Goal: Communication & Community: Ask a question

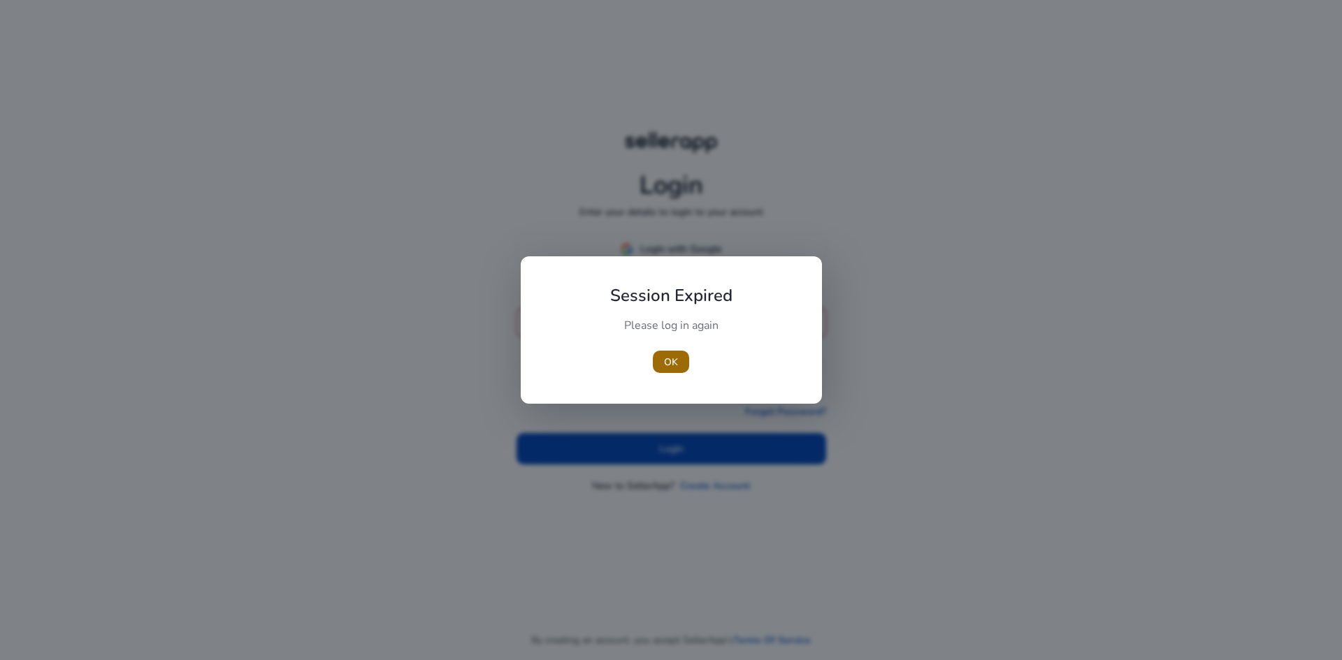
type input "**********"
click at [670, 365] on span "OK" at bounding box center [671, 362] width 14 height 15
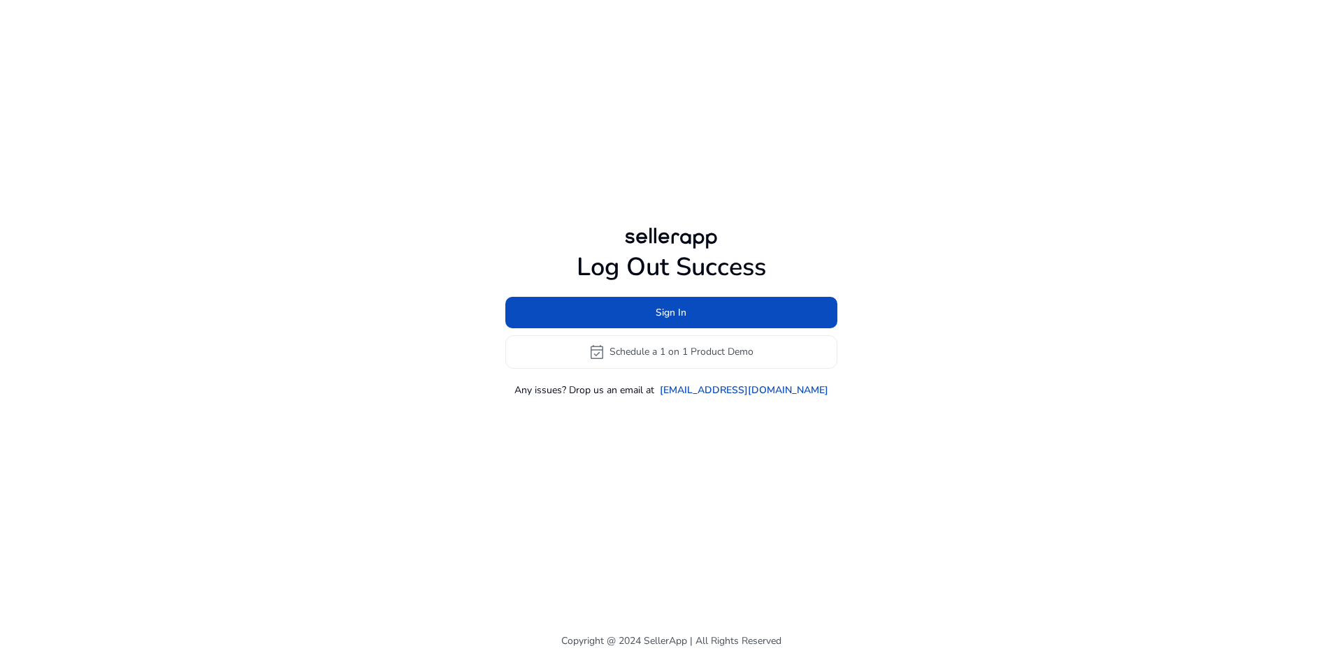
click at [1173, 283] on div "Log Out Success Sign In event_available Schedule a 1 on 1 Product Demo Any issu…" at bounding box center [671, 330] width 1342 height 660
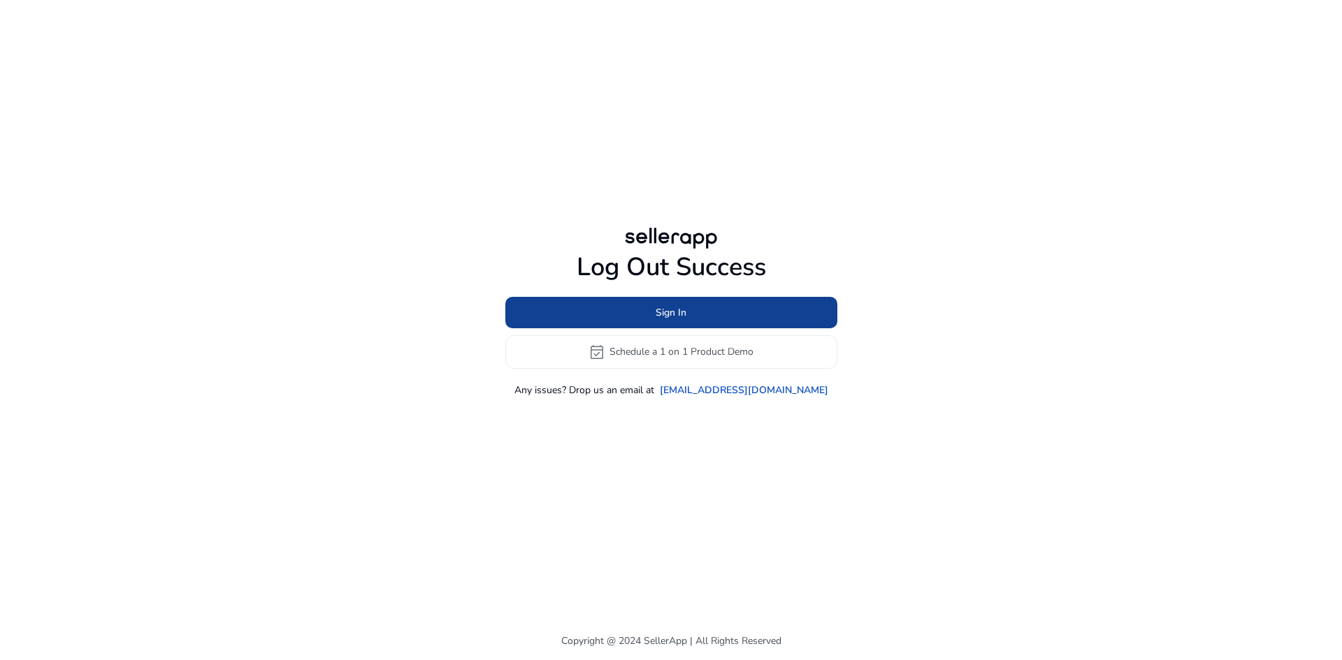
click at [778, 312] on span at bounding box center [671, 313] width 332 height 34
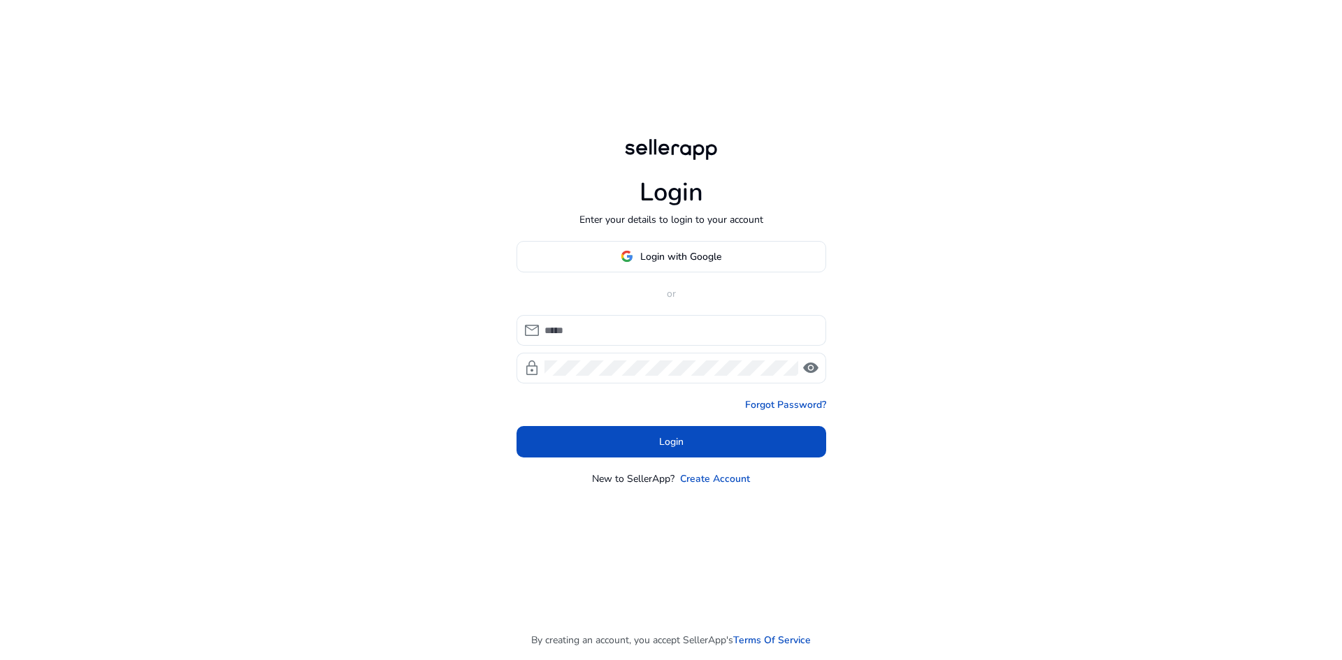
type input "**********"
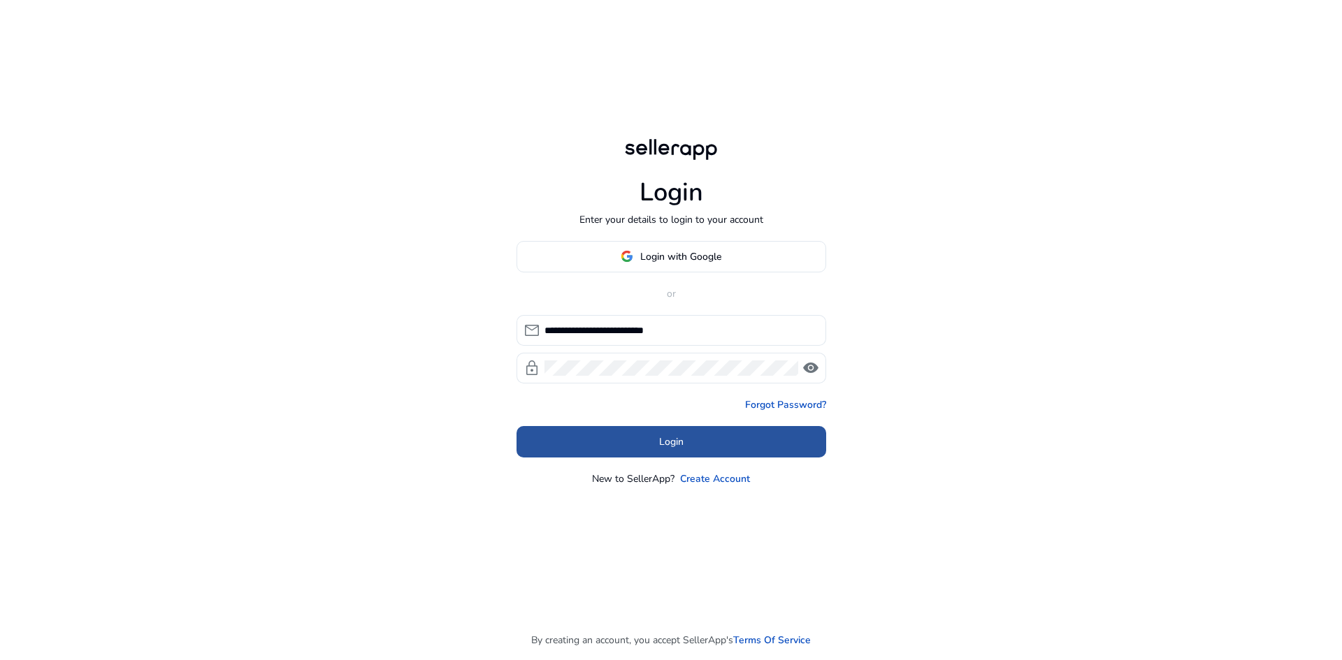
click at [683, 444] on span "Login" at bounding box center [671, 442] width 24 height 15
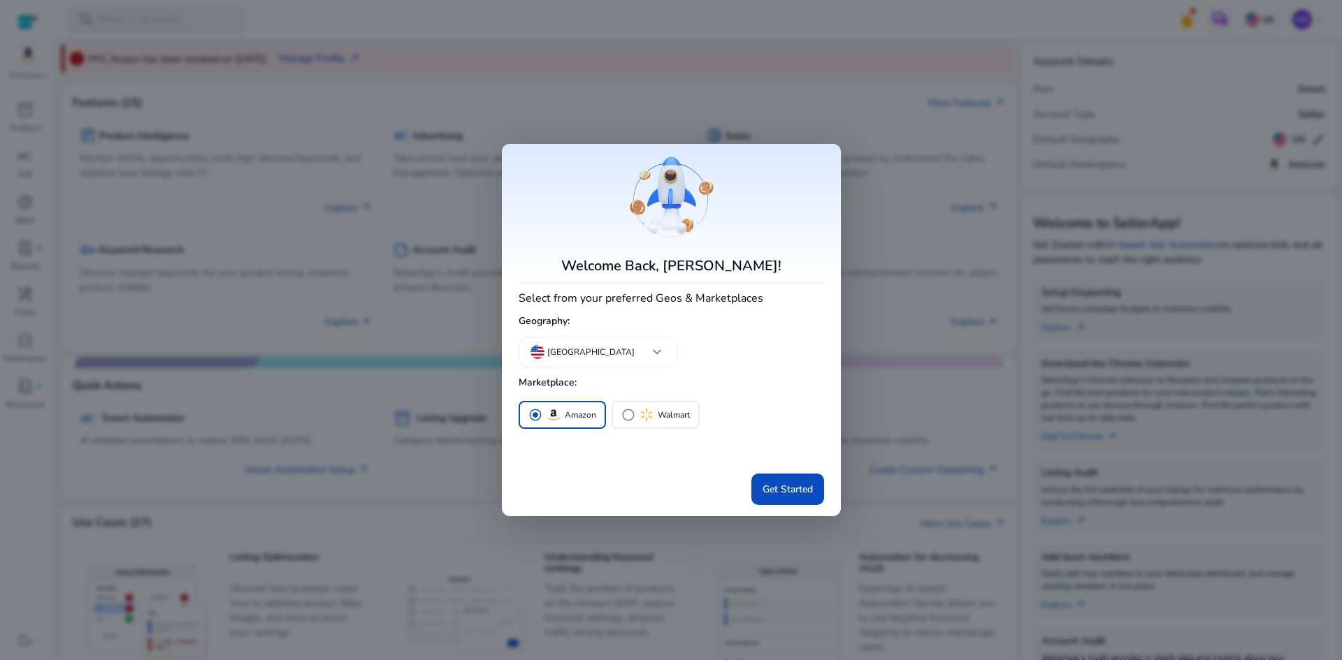
click at [767, 296] on mat-card "Welcome Back, hassan ghazi! Select from your preferred Geos & Marketplaces Geog…" at bounding box center [671, 330] width 339 height 372
click at [773, 500] on span at bounding box center [787, 490] width 73 height 34
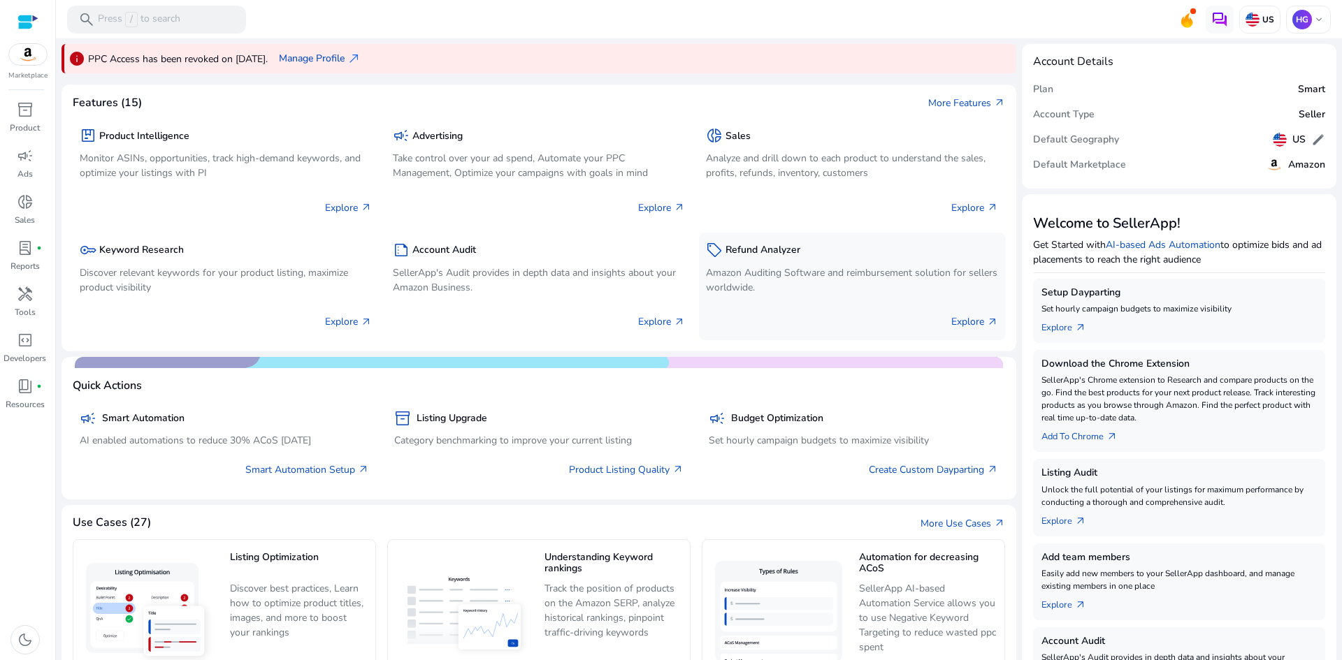
click at [783, 263] on div "sell Refund Analyzer Amazon Auditing Software and reimbursement solution for se…" at bounding box center [852, 269] width 292 height 59
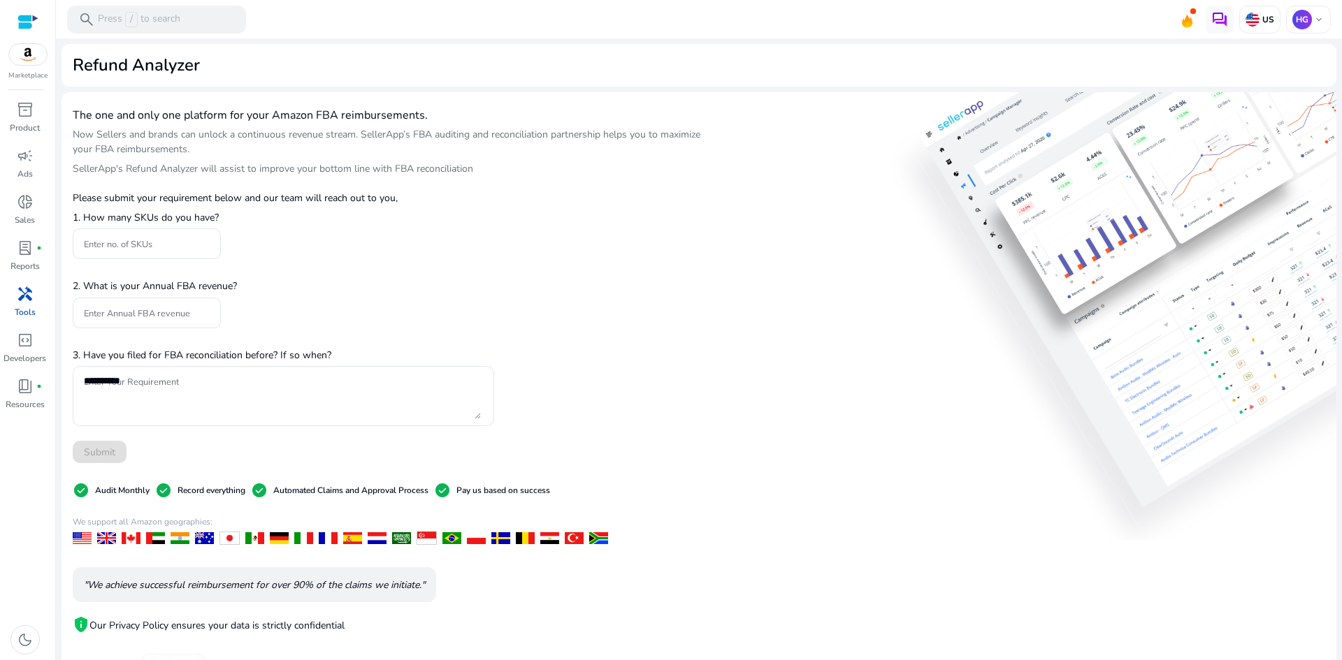
click at [26, 21] on div at bounding box center [27, 22] width 21 height 16
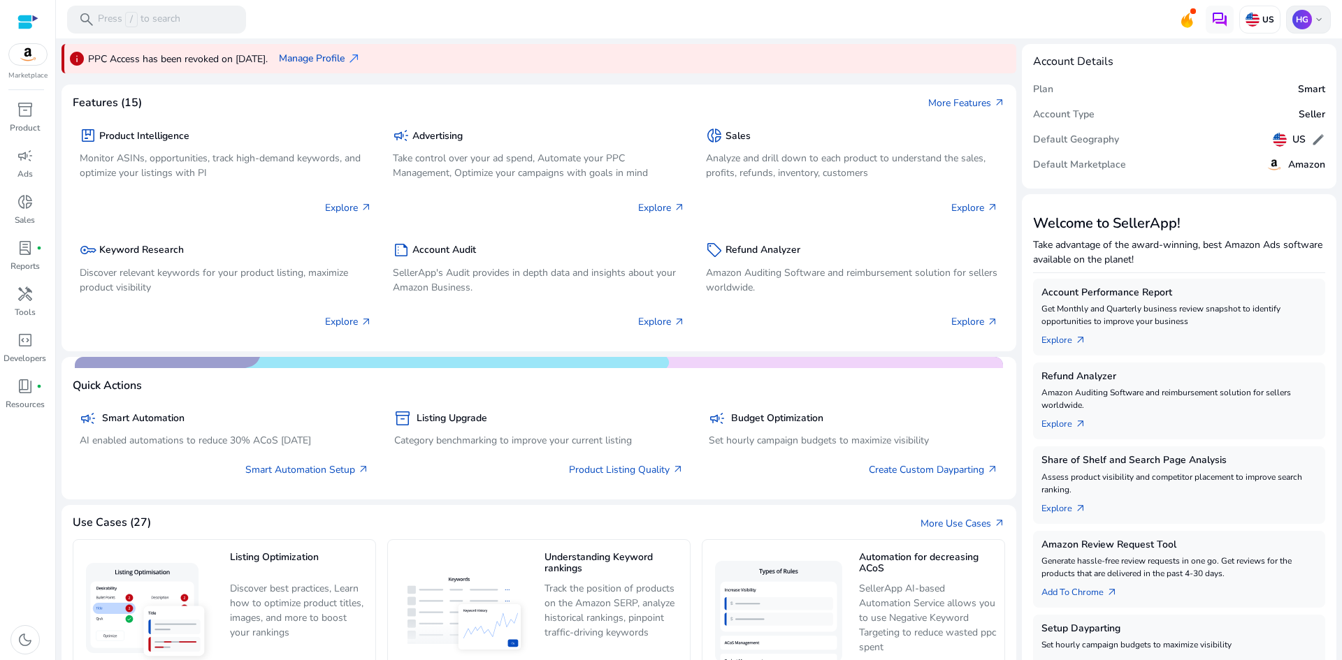
click at [1296, 24] on p "HG" at bounding box center [1302, 20] width 20 height 20
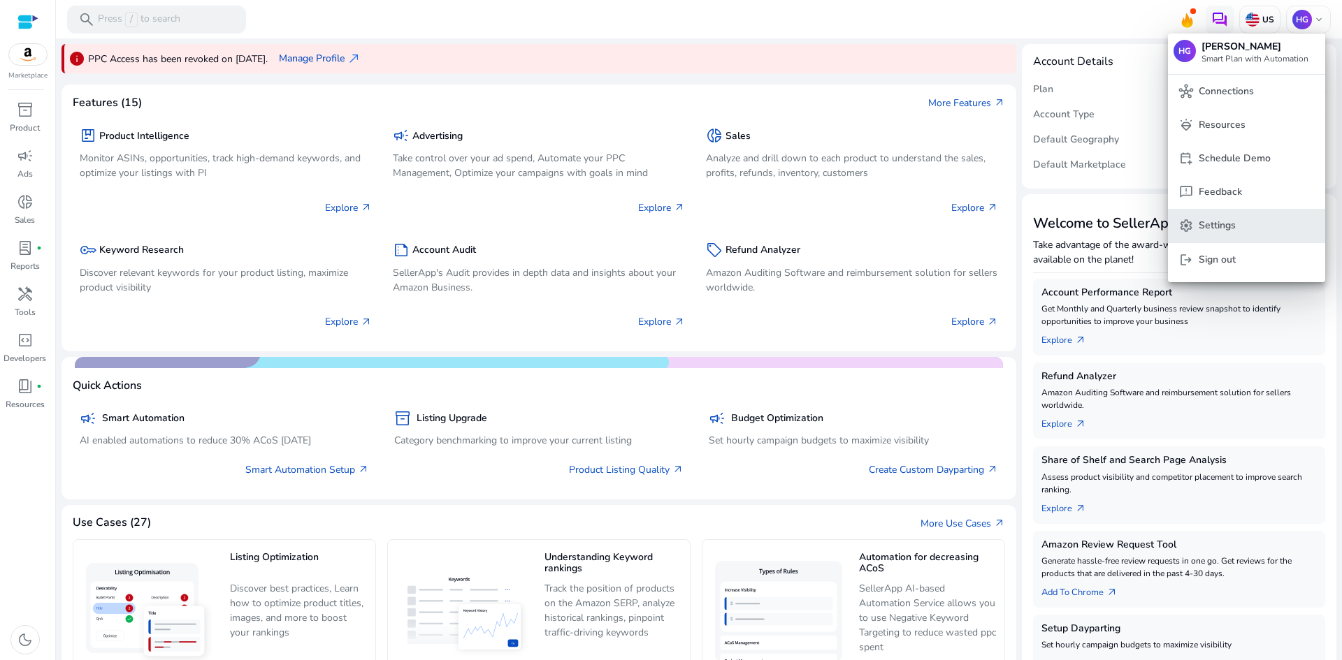
click at [1230, 237] on button "settings Settings" at bounding box center [1246, 226] width 157 height 34
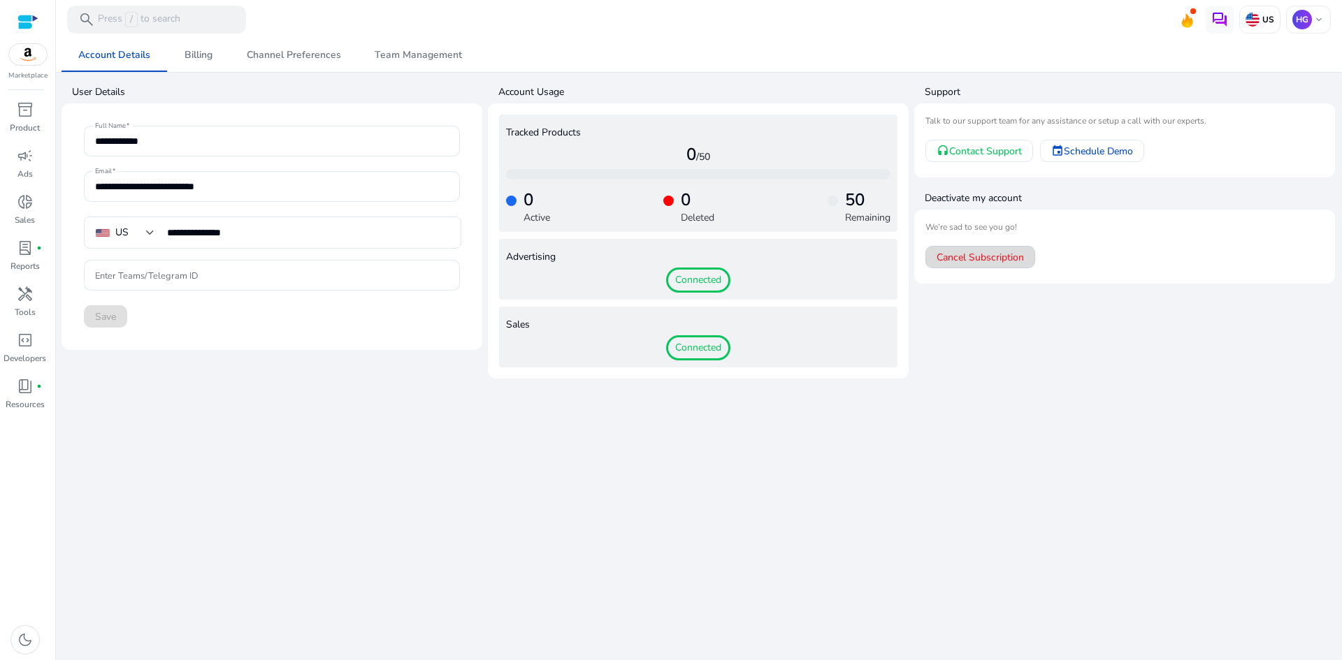
click at [983, 260] on span "Cancel Subscription" at bounding box center [979, 257] width 87 height 15
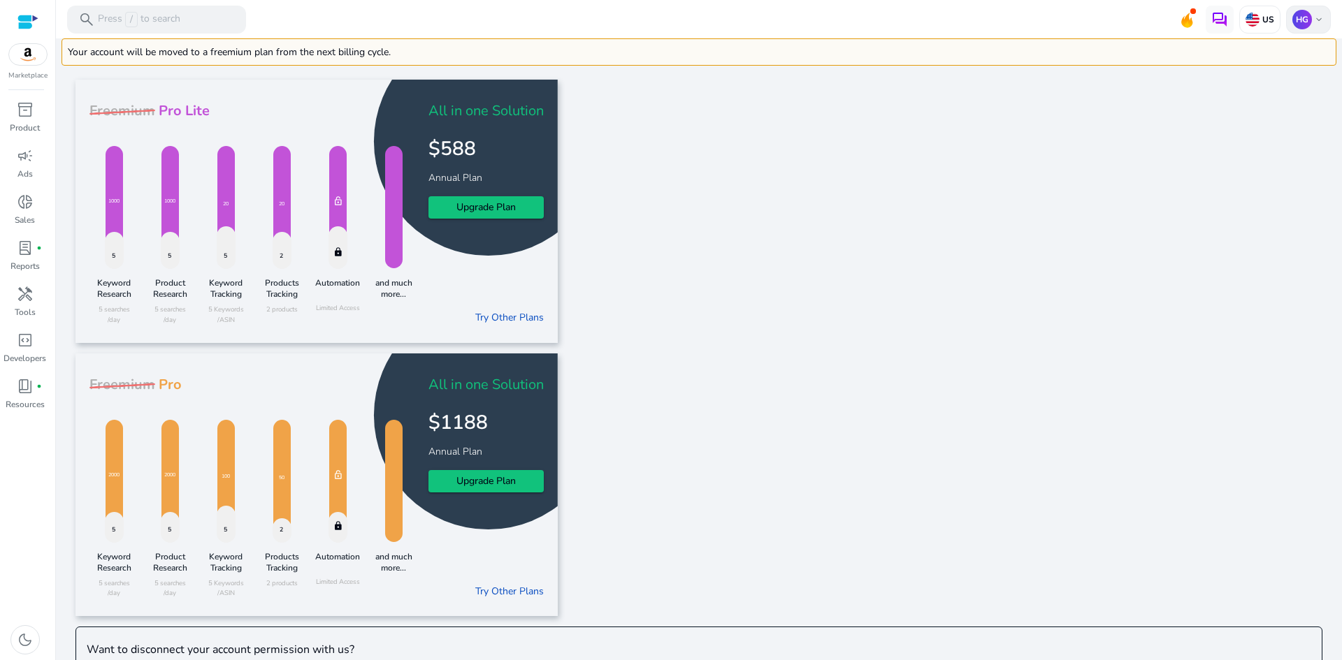
click at [1306, 24] on div "HG keyboard_arrow_down" at bounding box center [1308, 20] width 45 height 28
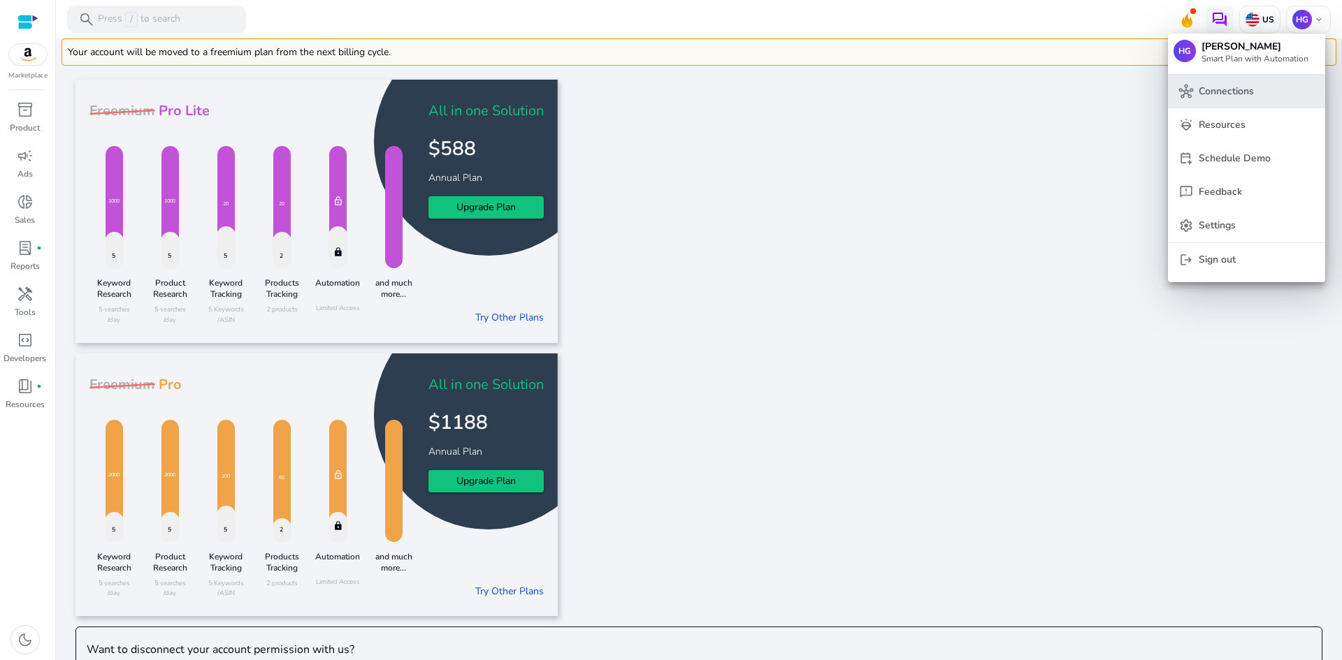
click at [1236, 96] on p "Connections" at bounding box center [1225, 91] width 55 height 15
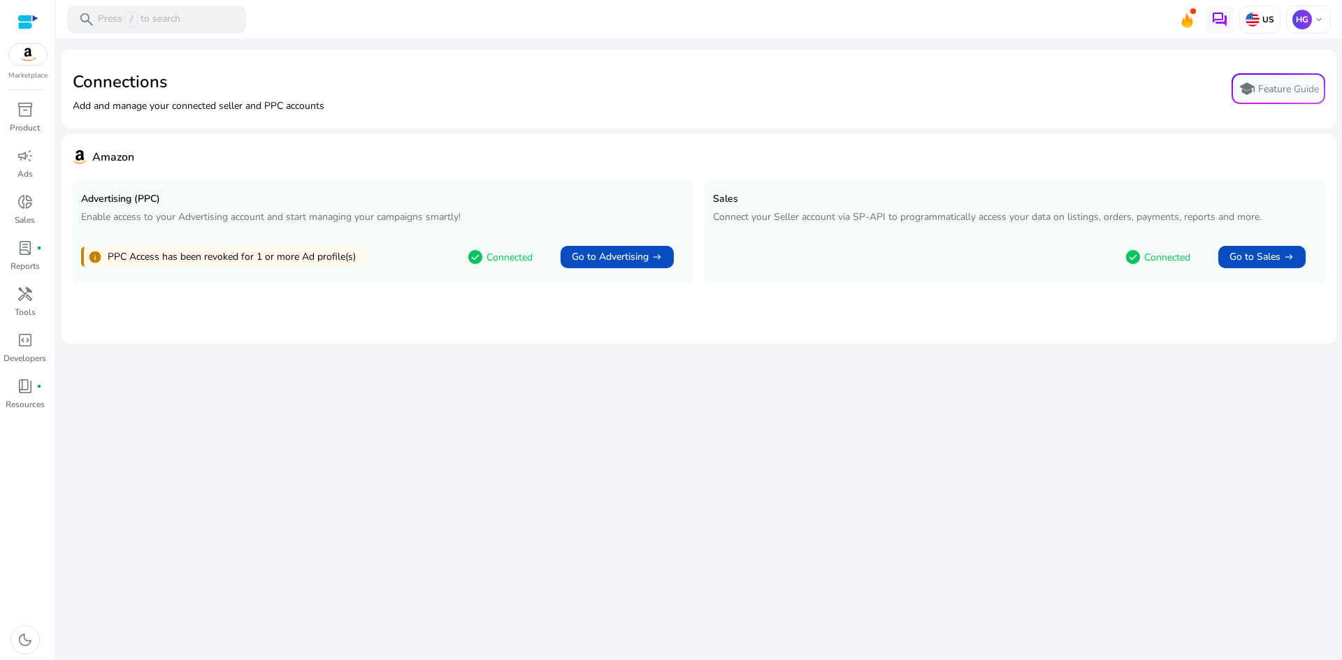
click at [877, 244] on div "check_circle Connected Go to Sales arrow_right_alt" at bounding box center [1015, 254] width 604 height 41
click at [1219, 20] on img at bounding box center [1219, 19] width 17 height 17
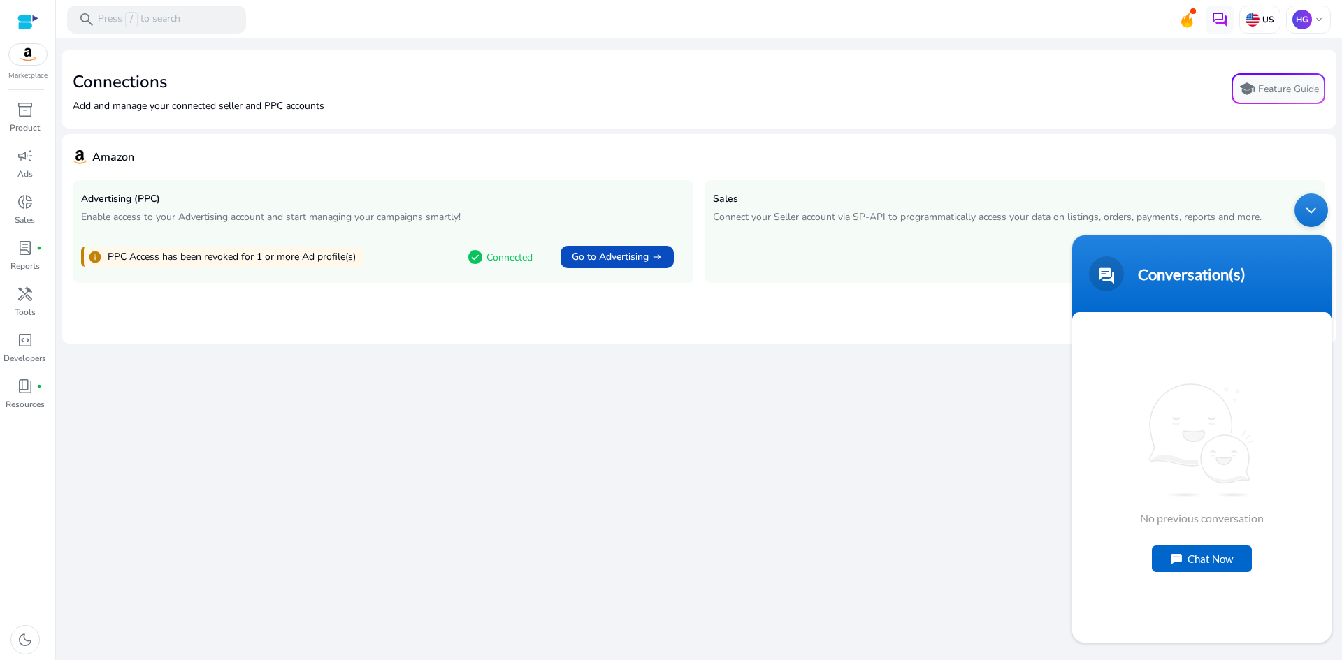
click at [1192, 550] on div "Chat Now" at bounding box center [1202, 559] width 100 height 27
click at [1175, 604] on textarea "Type your message and hit 'Enter'" at bounding box center [1201, 592] width 259 height 49
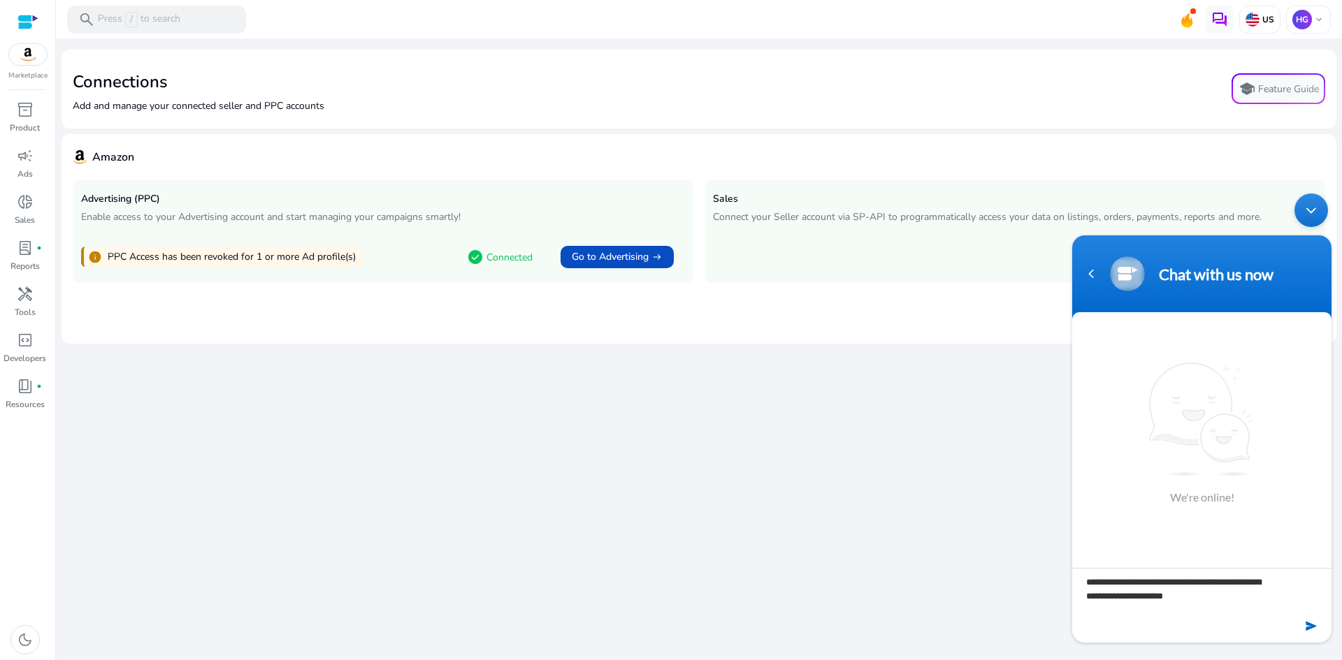
type textarea "**********"
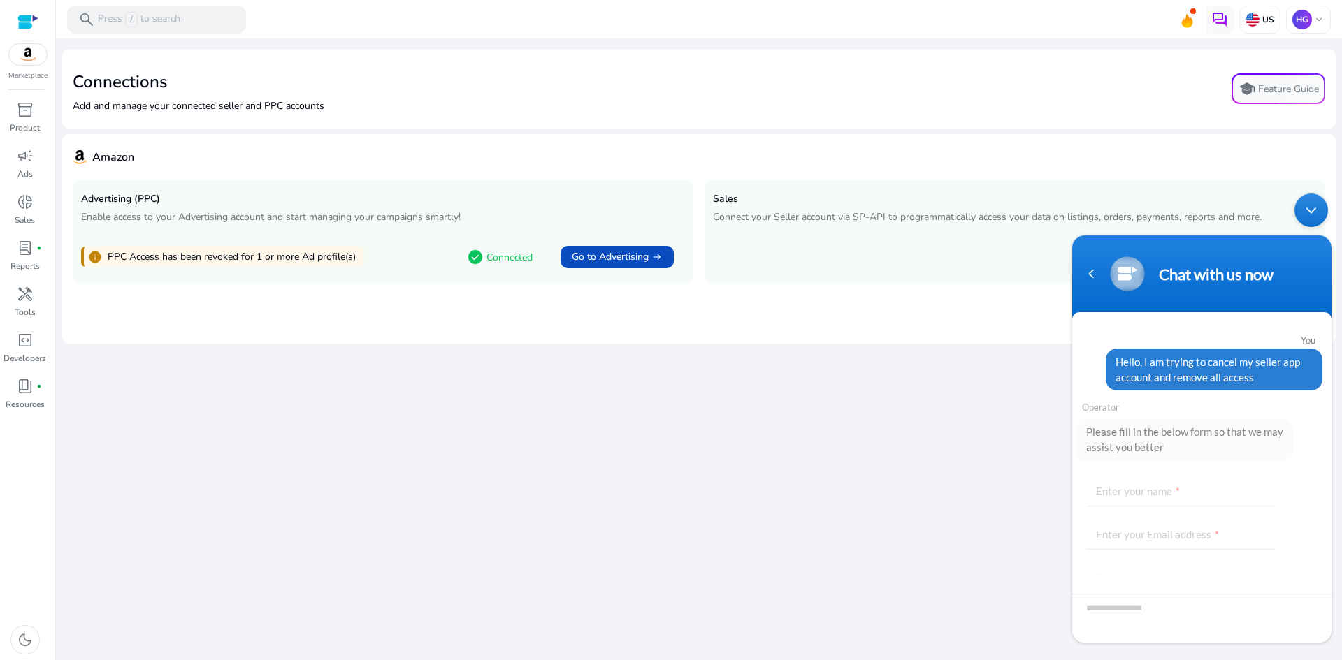
scroll to position [79, 0]
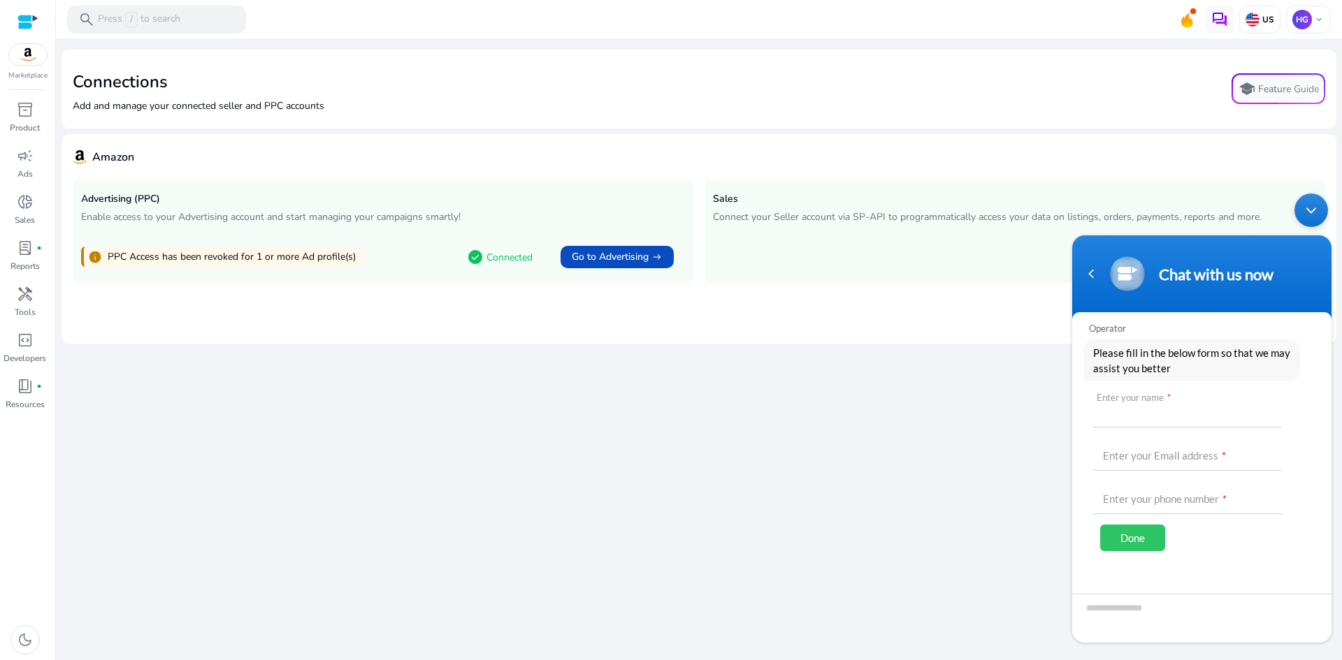
click at [1156, 405] on input "text" at bounding box center [1187, 411] width 189 height 34
type input "*"
type input "******"
type input "**********"
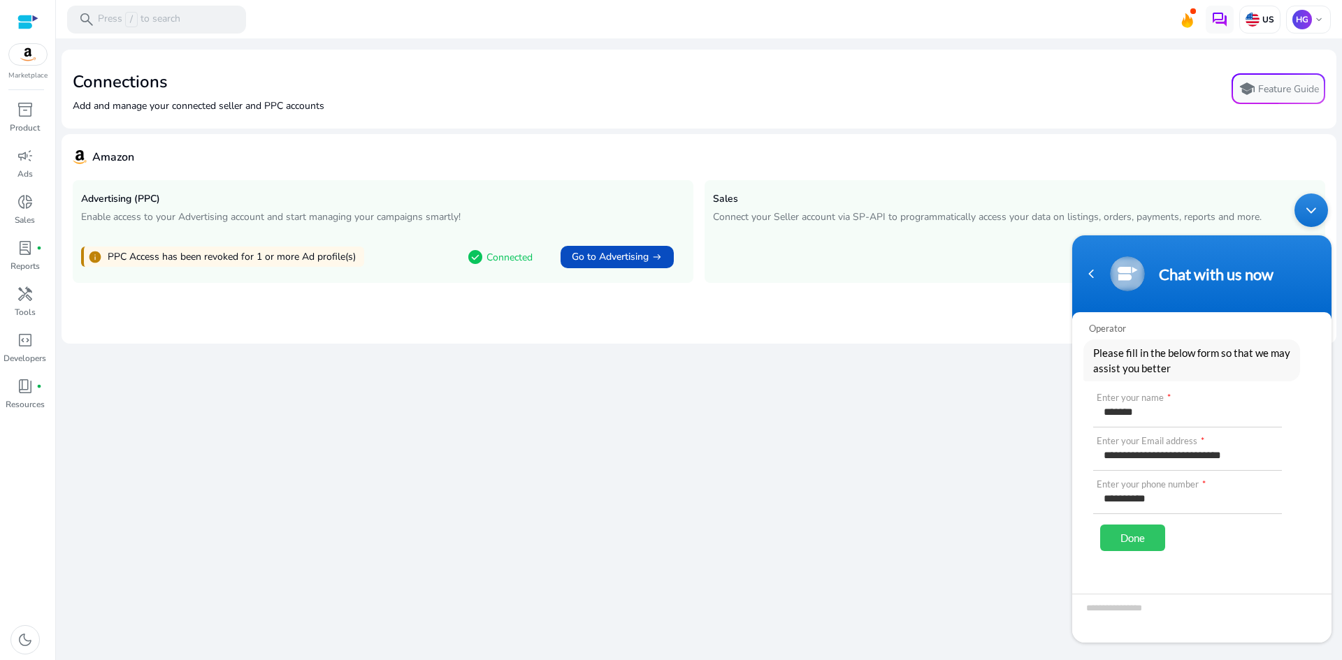
click at [1113, 528] on div "Done" at bounding box center [1132, 538] width 65 height 27
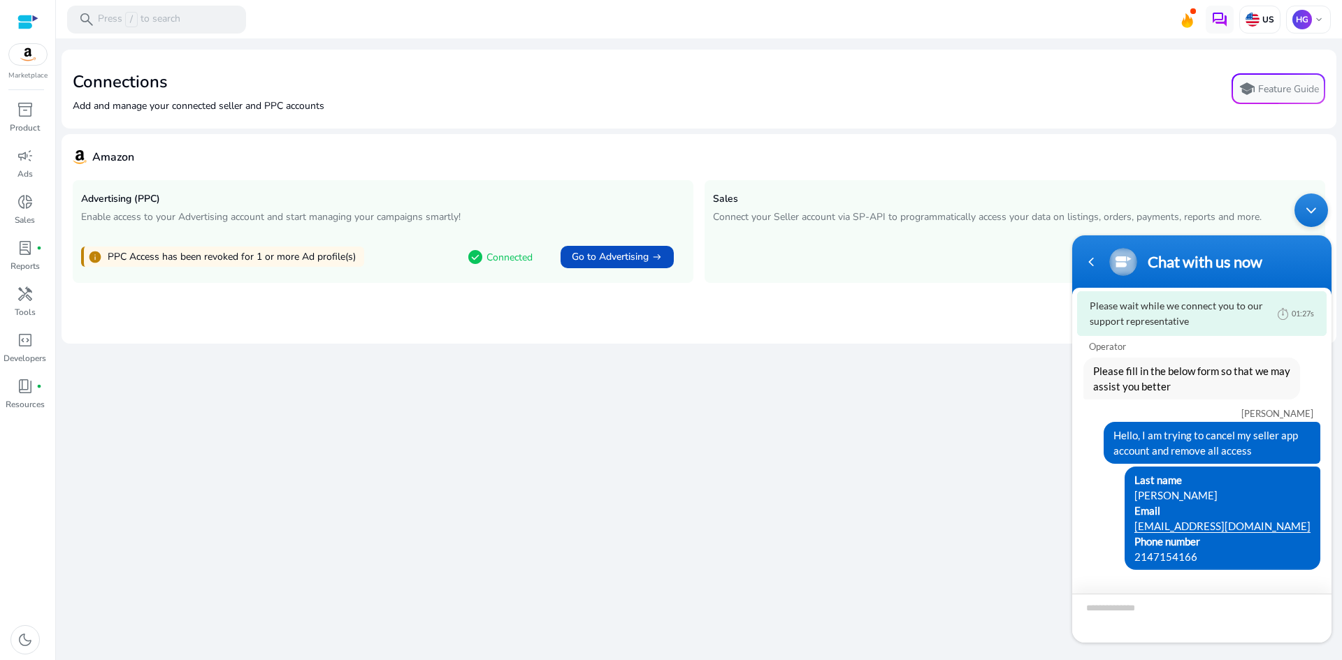
scroll to position [61, 0]
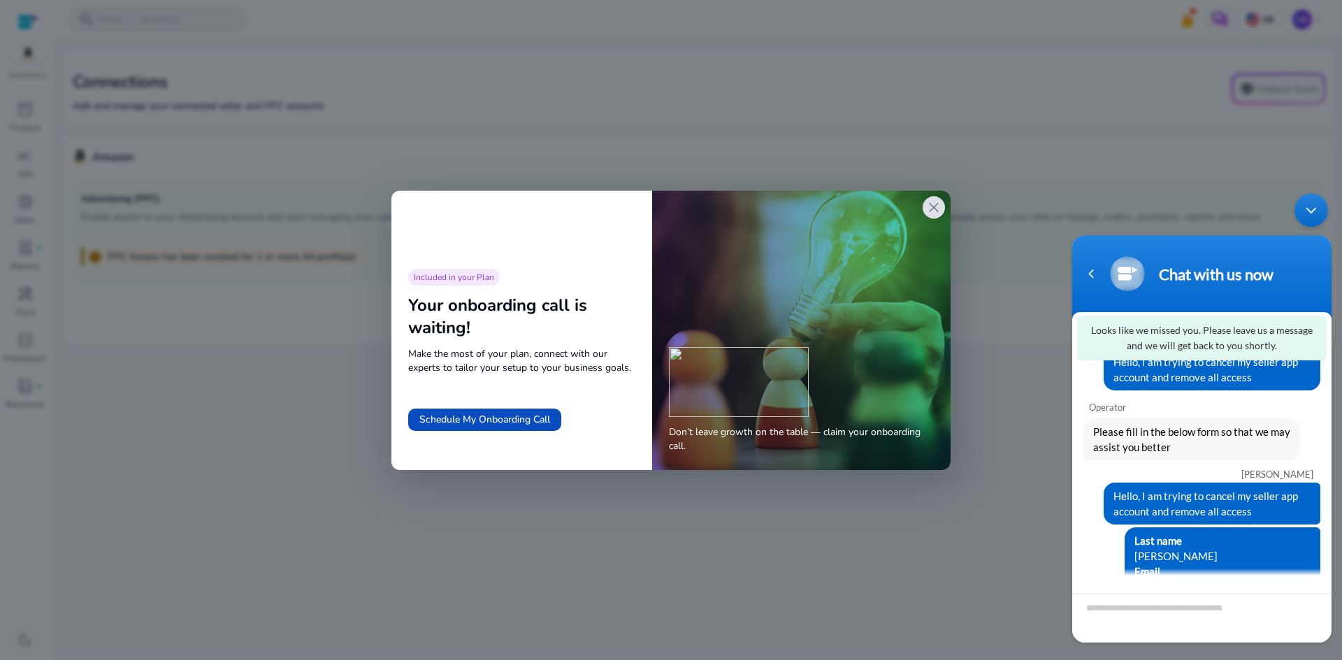
scroll to position [61, 0]
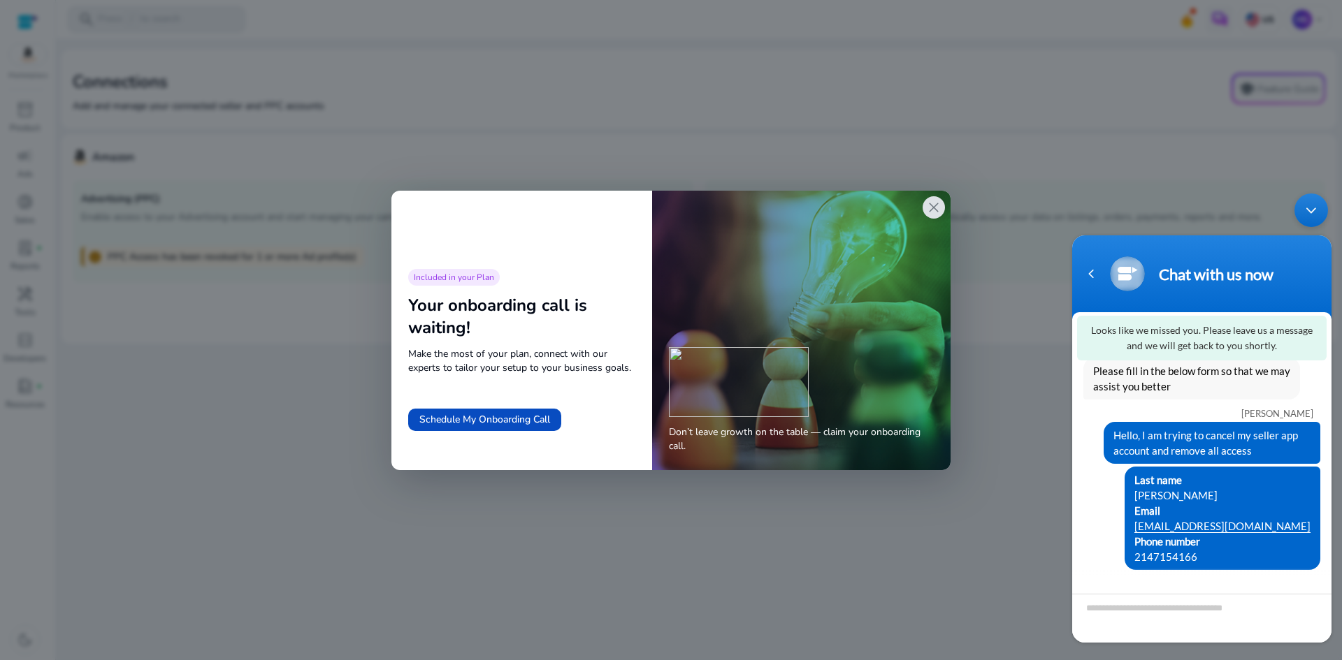
click at [932, 201] on span "close" at bounding box center [933, 207] width 17 height 17
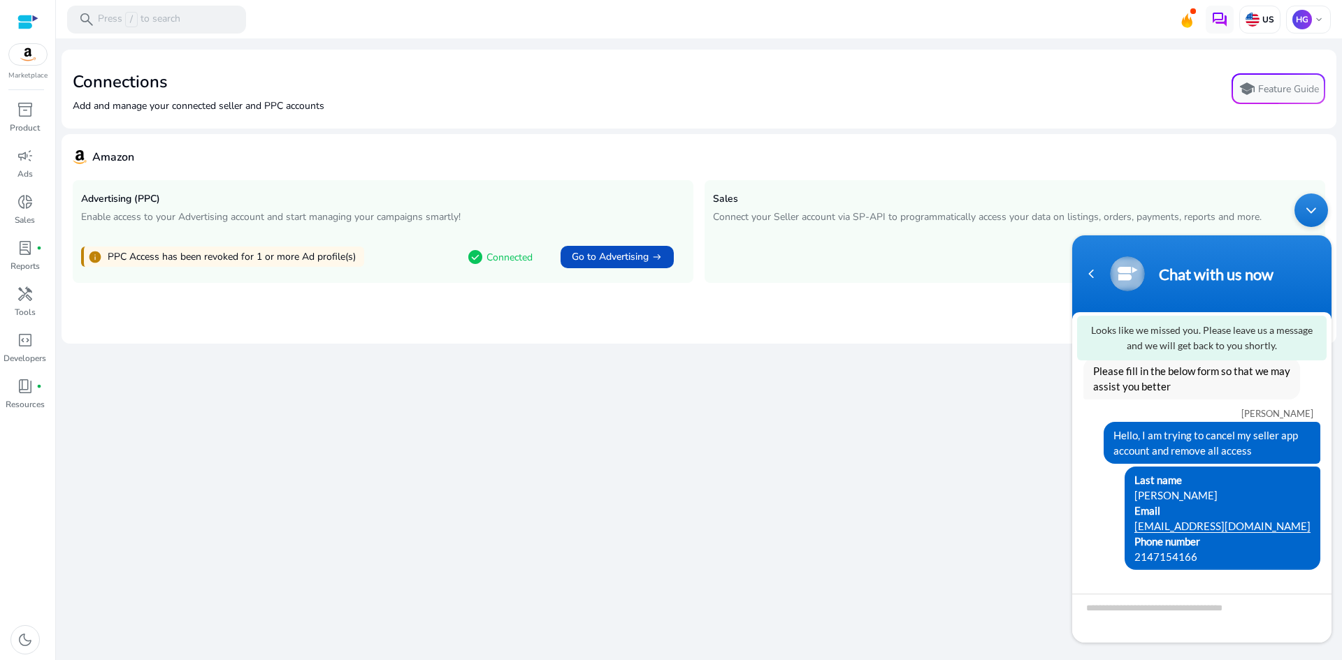
click at [672, 448] on div "We are getting things ready for you... Connections Add and manage your connecte…" at bounding box center [698, 349] width 1275 height 622
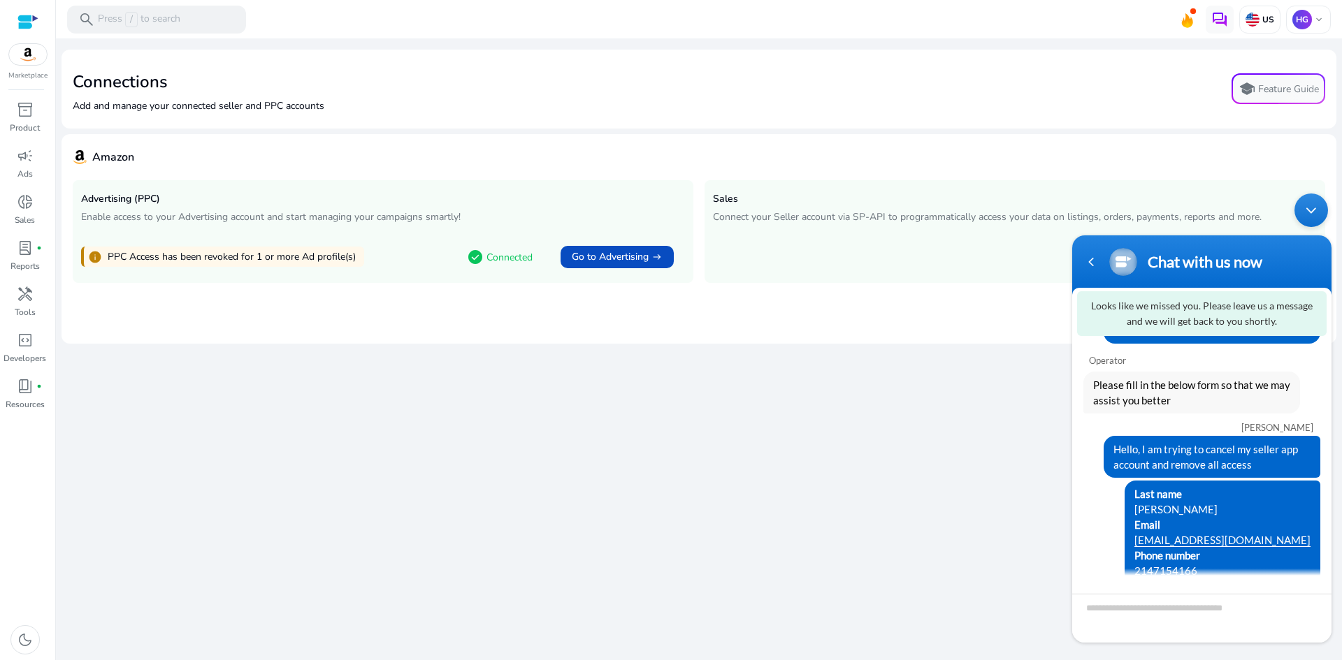
scroll to position [36, 0]
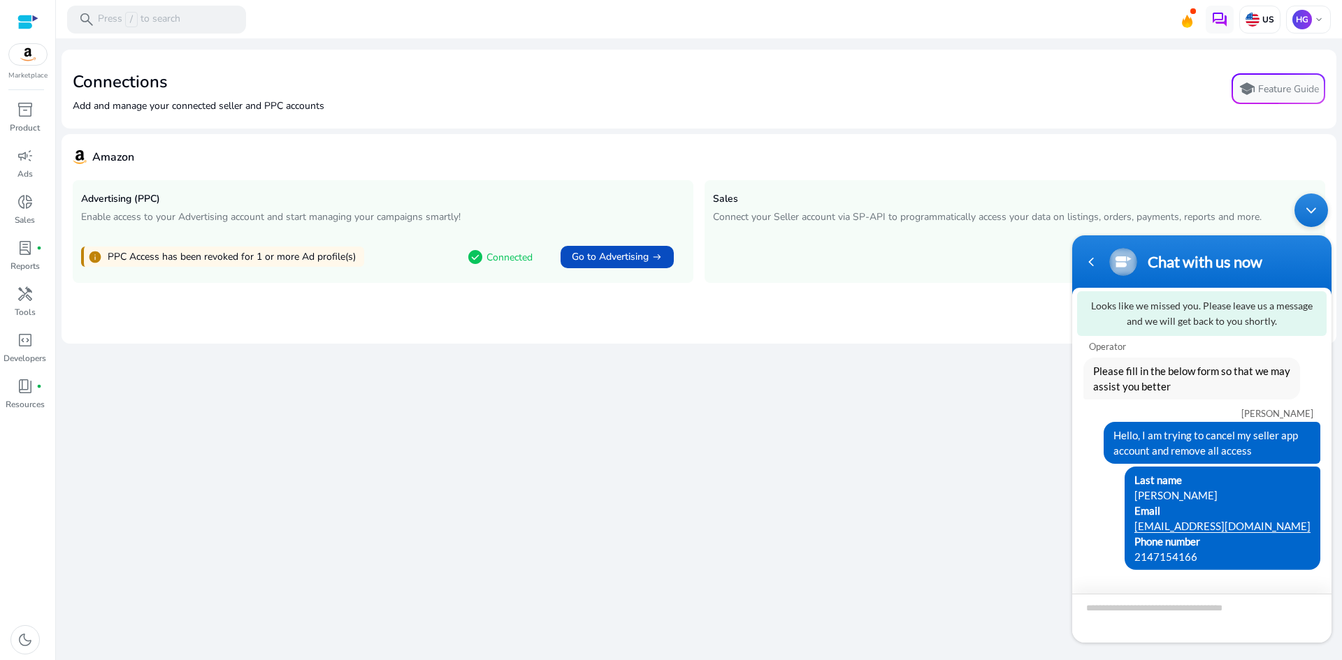
click at [1119, 609] on textarea "Type your message and hit 'Enter'" at bounding box center [1201, 618] width 259 height 49
click at [1078, 535] on div "Last name Hassan Email hbgdistributioninc@gmail.com Phone number 2147154166" at bounding box center [1201, 518] width 259 height 103
click at [1121, 613] on textarea "Type your message and hit 'Enter'" at bounding box center [1201, 618] width 259 height 49
type textarea "*****"
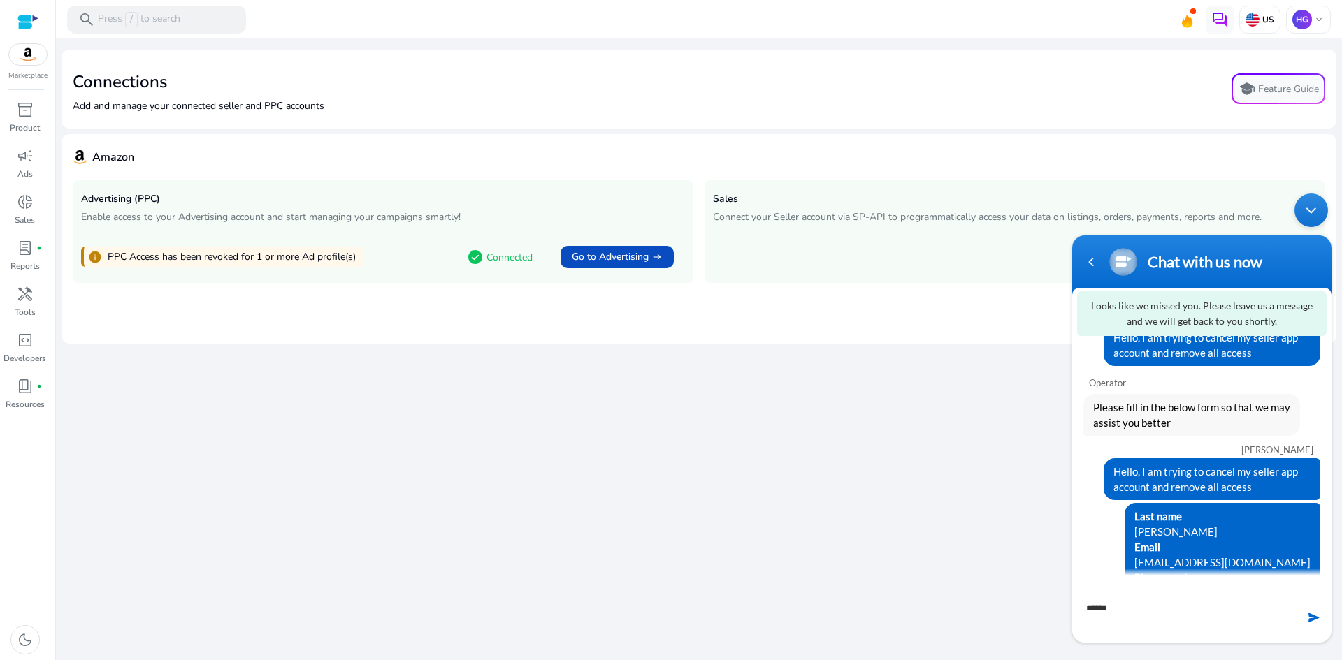
scroll to position [36, 0]
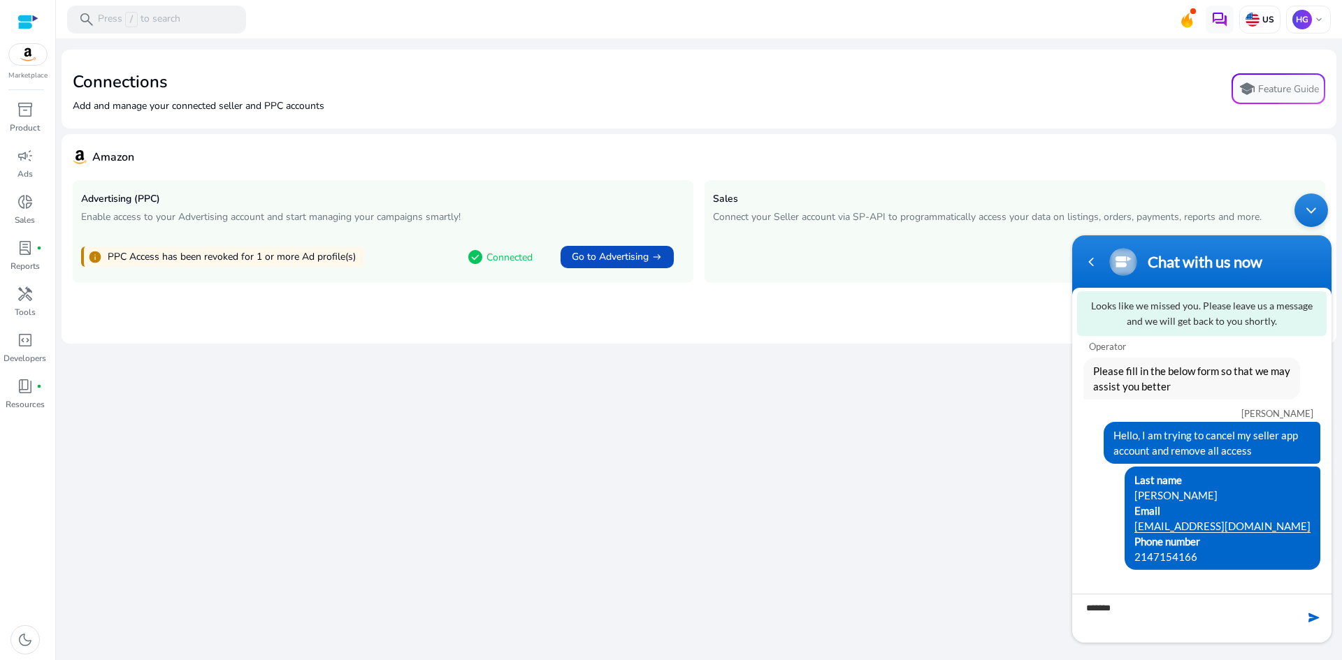
type textarea "*****"
click at [1310, 614] on span at bounding box center [1314, 618] width 14 height 14
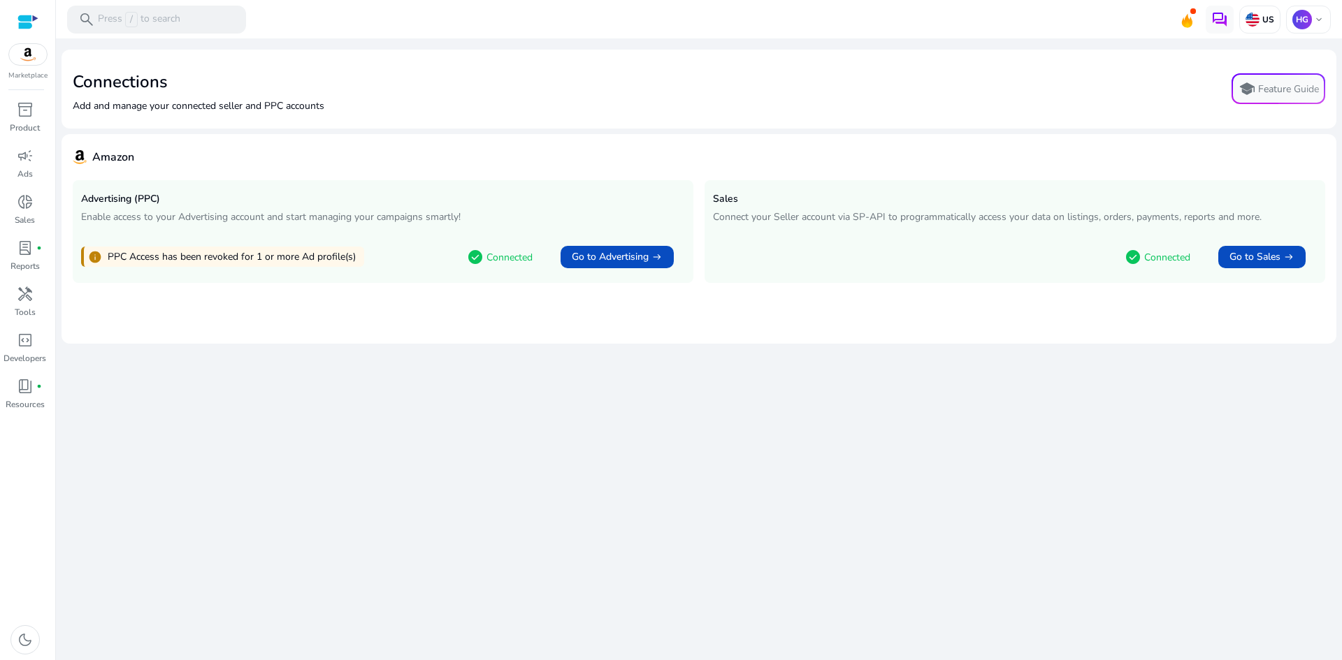
scroll to position [0, 0]
